Goal: Navigation & Orientation: Find specific page/section

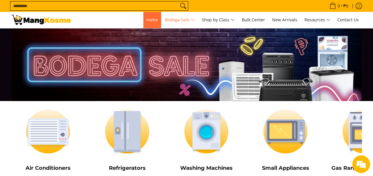
click at [151, 23] on link "Home" at bounding box center [152, 20] width 18 height 16
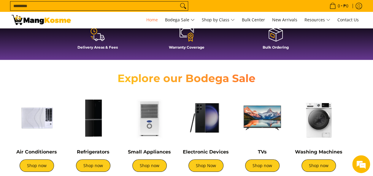
scroll to position [178, 0]
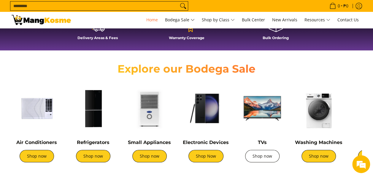
click at [267, 158] on link "Shop now" at bounding box center [262, 156] width 34 height 12
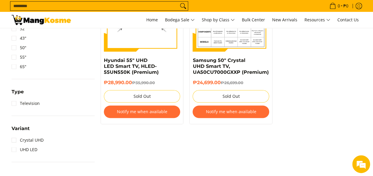
scroll to position [208, 0]
